Goal: Navigation & Orientation: Find specific page/section

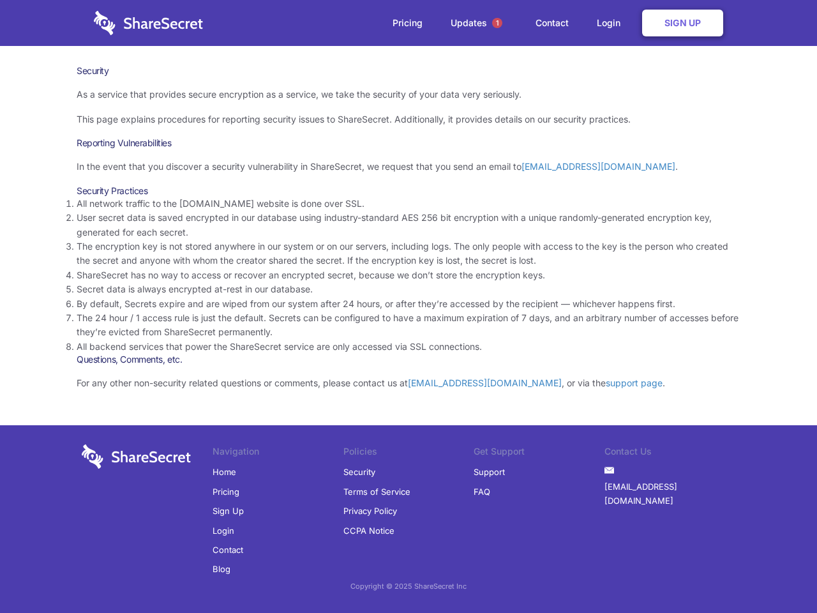
click at [409, 306] on li "By default, Secrets expire and are wiped from our system after 24 hours, or aft…" at bounding box center [409, 304] width 664 height 14
click at [497, 23] on span "1" at bounding box center [497, 23] width 10 height 10
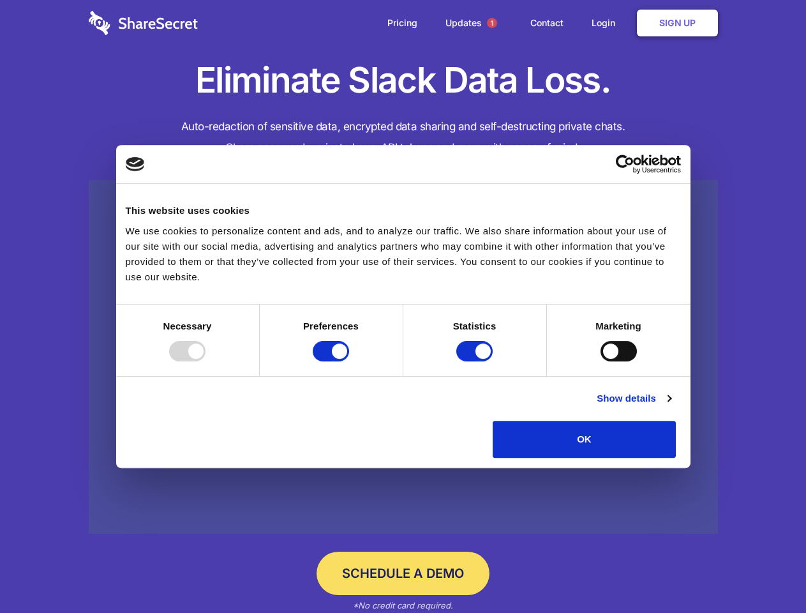
click at [206, 361] on div at bounding box center [187, 351] width 36 height 20
click at [349, 361] on input "Preferences" at bounding box center [331, 351] width 36 height 20
checkbox input "false"
click at [476, 361] on input "Statistics" at bounding box center [474, 351] width 36 height 20
checkbox input "false"
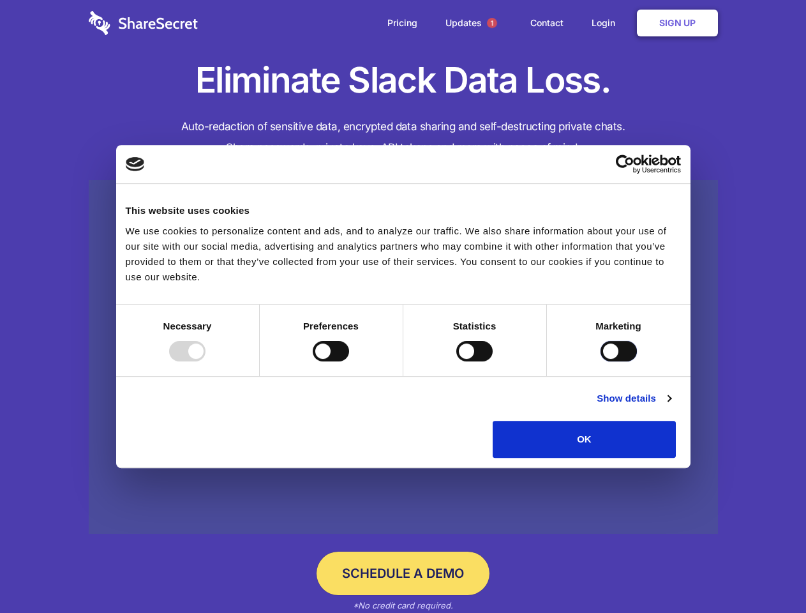
click at [601, 361] on input "Marketing" at bounding box center [619, 351] width 36 height 20
checkbox input "true"
click at [671, 406] on link "Show details" at bounding box center [634, 398] width 74 height 15
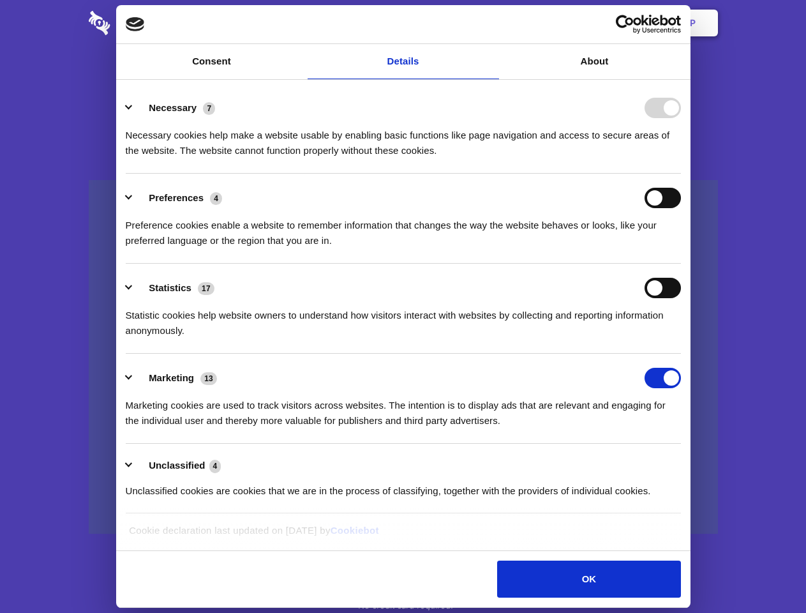
click at [681, 174] on li "Necessary 7 Necessary cookies help make a website usable by enabling basic func…" at bounding box center [403, 129] width 555 height 90
click at [492, 23] on span "1" at bounding box center [492, 23] width 10 height 10
